Goal: Task Accomplishment & Management: Use online tool/utility

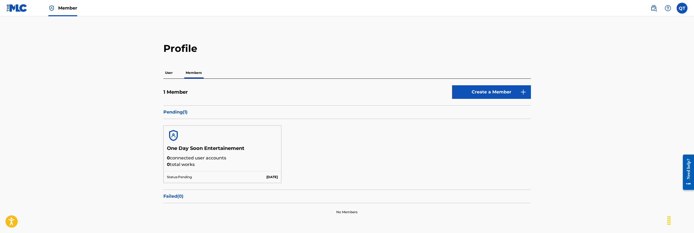
click at [680, 11] on label at bounding box center [681, 8] width 11 height 11
click at [682, 8] on input "QT [PERSON_NAME] [PERSON_NAME][EMAIL_ADDRESS][DOMAIN_NAME] Profile Log out" at bounding box center [682, 8] width 0 height 0
click at [629, 68] on p "Log out" at bounding box center [629, 67] width 13 height 5
click at [682, 8] on input "QT [PERSON_NAME] [PERSON_NAME][EMAIL_ADDRESS][DOMAIN_NAME] Profile Log out" at bounding box center [682, 8] width 0 height 0
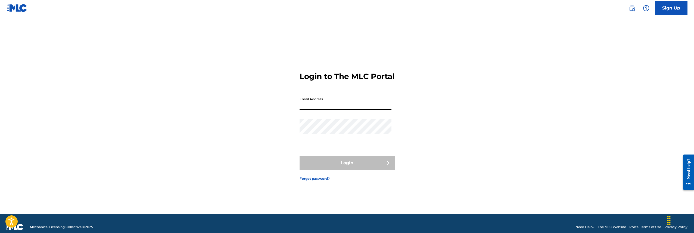
click at [389, 110] on input "Email Address" at bounding box center [345, 101] width 92 height 15
type input "[EMAIL_ADDRESS][DOMAIN_NAME]"
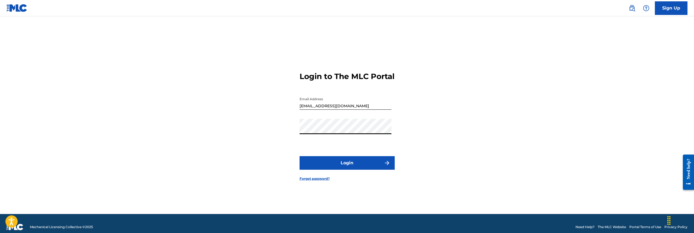
click at [352, 166] on button "Login" at bounding box center [346, 163] width 95 height 14
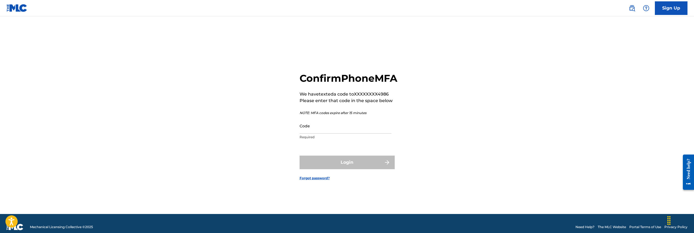
drag, startPoint x: 365, startPoint y: 134, endPoint x: 398, endPoint y: 141, distance: 33.5
click at [365, 134] on input "Code" at bounding box center [345, 125] width 92 height 15
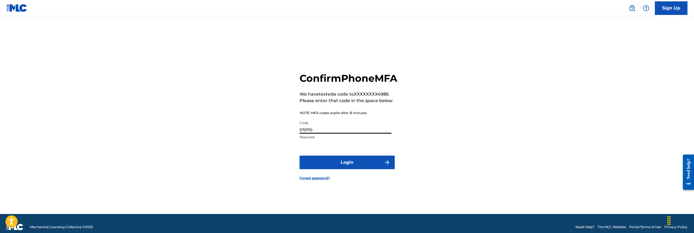
type input "570710"
click at [355, 169] on button "Login" at bounding box center [346, 163] width 95 height 14
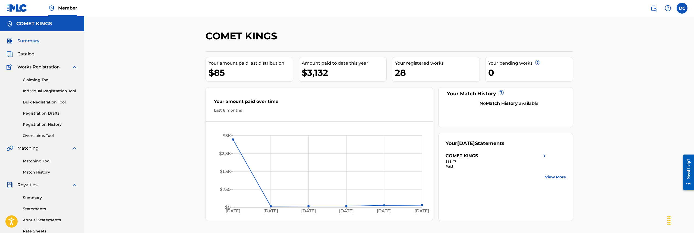
click at [32, 83] on link "Claiming Tool" at bounding box center [50, 80] width 55 height 6
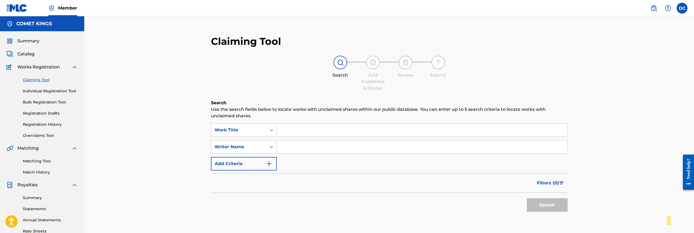
click at [306, 130] on input "Search Form" at bounding box center [422, 130] width 291 height 13
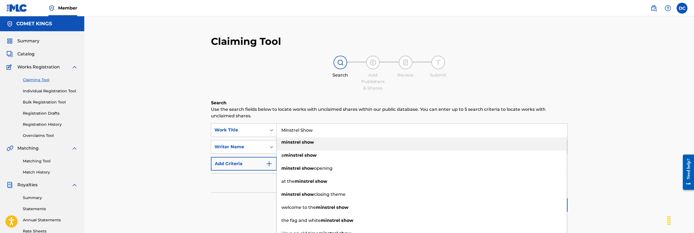
drag, startPoint x: 300, startPoint y: 140, endPoint x: 302, endPoint y: 143, distance: 3.5
click at [302, 142] on strong "show" at bounding box center [308, 142] width 12 height 5
type input "minstrel show"
click at [630, 156] on div "Claiming Tool Search Add Publishers & Shares Review Submit Search Use the searc…" at bounding box center [389, 163] width 610 height 295
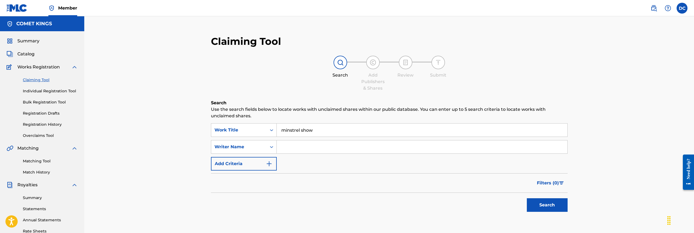
click at [550, 210] on button "Search" at bounding box center [547, 205] width 41 height 14
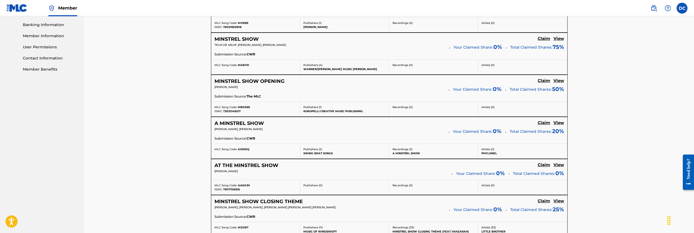
scroll to position [278, 0]
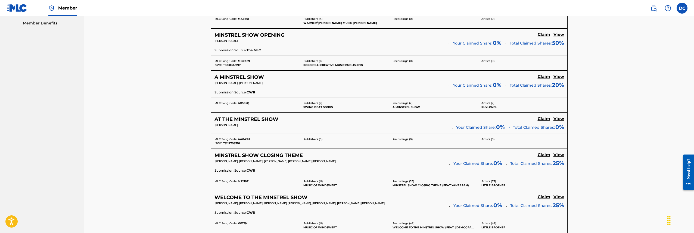
click at [561, 154] on h5 "View" at bounding box center [558, 154] width 11 height 5
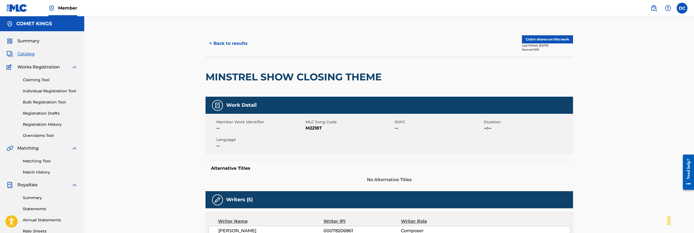
click at [233, 43] on button "< Back to results" at bounding box center [228, 44] width 46 height 14
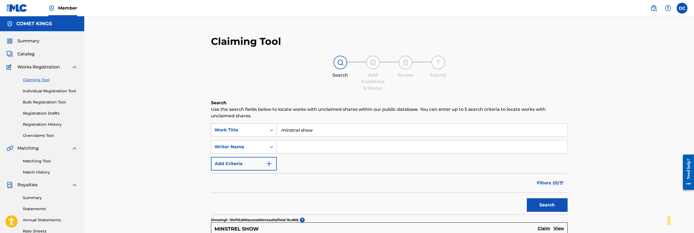
drag, startPoint x: 303, startPoint y: 128, endPoint x: 243, endPoint y: 130, distance: 60.4
click at [251, 130] on div "SearchWithCriteria980651f7-b47c-403e-bf5e-66ae0c165b63 Work Title minstrel show" at bounding box center [389, 130] width 357 height 14
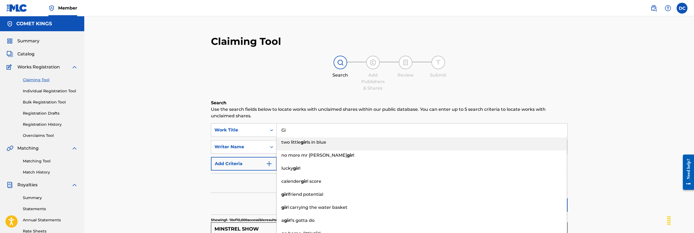
type input "G"
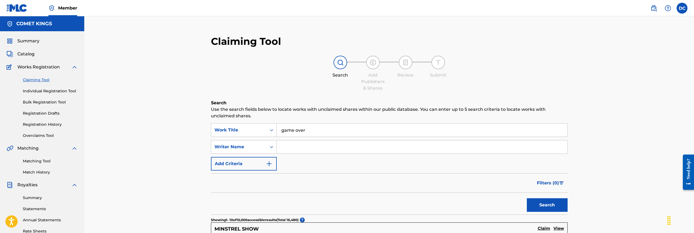
click at [550, 205] on button "Search" at bounding box center [547, 205] width 41 height 14
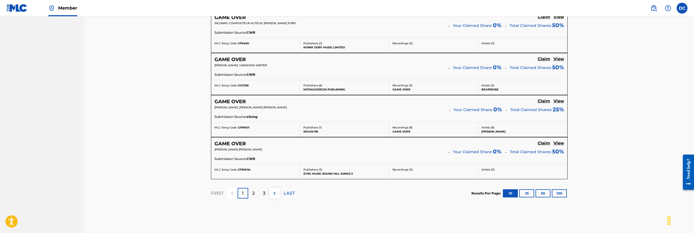
scroll to position [473, 0]
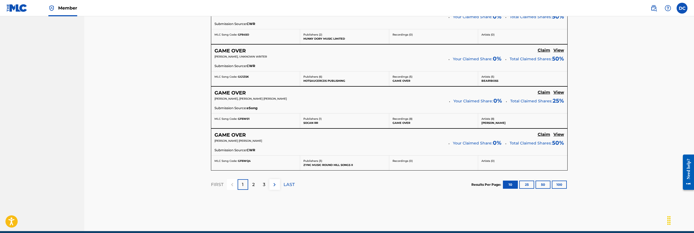
click at [256, 180] on div "2" at bounding box center [253, 184] width 11 height 11
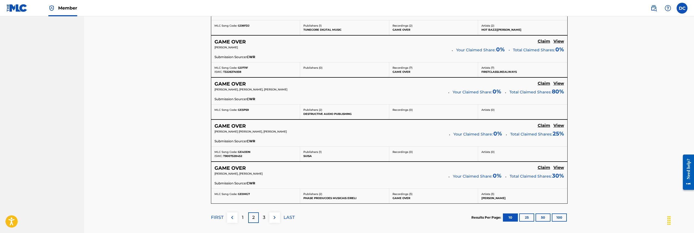
scroll to position [491, 0]
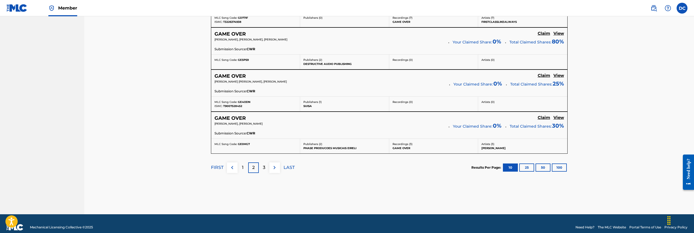
click at [265, 167] on p "3" at bounding box center [264, 167] width 2 height 7
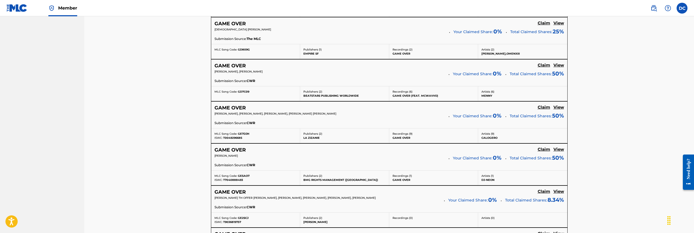
scroll to position [0, 0]
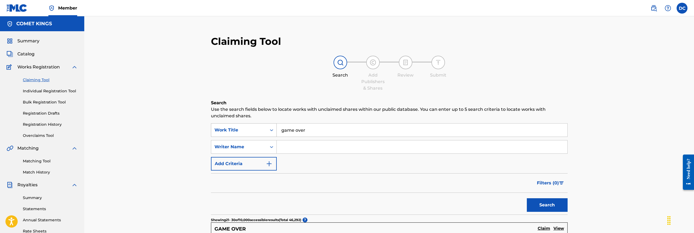
drag, startPoint x: 310, startPoint y: 130, endPoint x: 257, endPoint y: 129, distance: 52.7
click at [258, 129] on div "SearchWithCriteria980651f7-b47c-403e-bf5e-66ae0c165b63 Work Title game over" at bounding box center [389, 130] width 357 height 14
type input "minstrel show"
drag, startPoint x: 551, startPoint y: 202, endPoint x: 543, endPoint y: 204, distance: 7.5
click at [551, 203] on button "Search" at bounding box center [547, 205] width 41 height 14
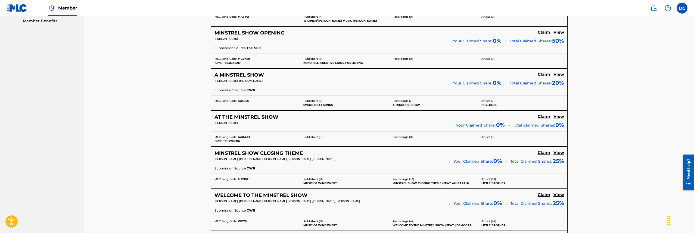
scroll to position [325, 0]
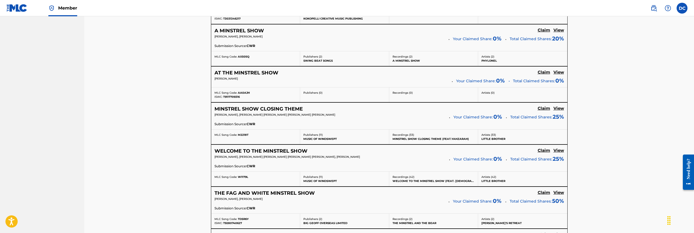
click at [558, 108] on h5 "View" at bounding box center [558, 108] width 11 height 5
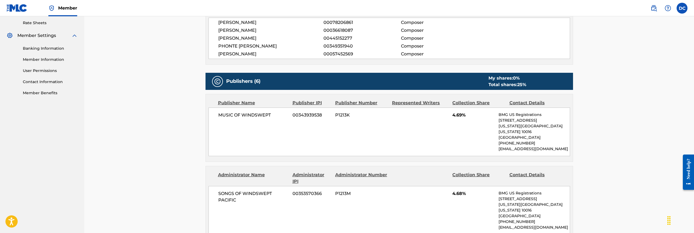
scroll to position [291, 0]
